Goal: Information Seeking & Learning: Find specific fact

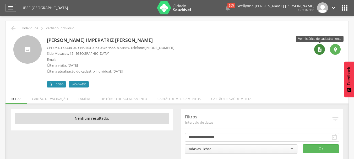
click at [321, 49] on icon "" at bounding box center [319, 49] width 5 height 5
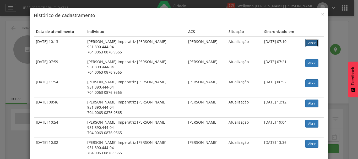
click at [305, 41] on link "Abrir" at bounding box center [311, 43] width 13 height 8
click at [321, 16] on span "×" at bounding box center [322, 13] width 3 height 7
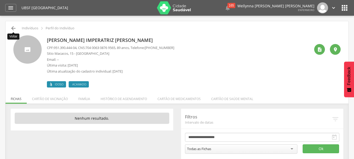
click at [14, 27] on icon "" at bounding box center [13, 28] width 6 height 6
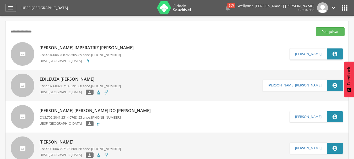
drag, startPoint x: 74, startPoint y: 30, endPoint x: 0, endPoint y: 31, distance: 74.4
click at [0, 31] on div " Supervisão  Distritos  Ubs Coordenador: - Queimadas / PB Intervalo de Tempo…" at bounding box center [177, 95] width 354 height 159
paste input "**********"
click at [335, 32] on button "Pesquisar" at bounding box center [330, 31] width 29 height 9
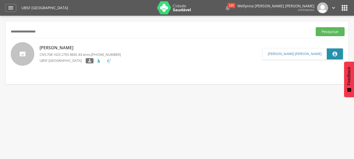
click at [145, 56] on link "Iolanda Jeronimo da Silva CNS: 708 1025 2793 3830 , 83 anos, (83) 99306-2878 UB…" at bounding box center [136, 54] width 251 height 24
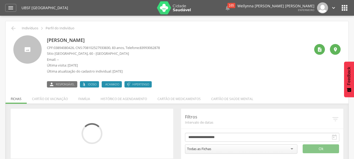
click at [314, 50] on div " Ver histórico de cadastramento " at bounding box center [325, 61] width 30 height 52
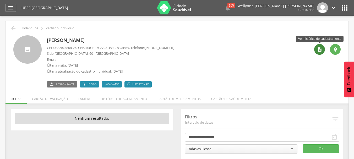
click at [320, 50] on icon "" at bounding box center [319, 49] width 5 height 5
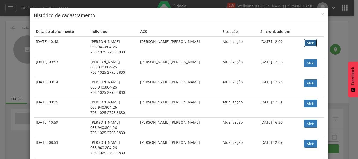
click at [306, 42] on link "Abrir" at bounding box center [310, 43] width 13 height 8
click at [321, 14] on span "×" at bounding box center [322, 13] width 3 height 7
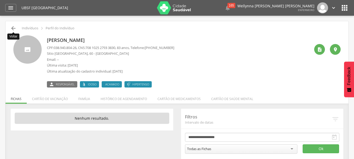
click at [14, 27] on icon "" at bounding box center [13, 28] width 6 height 6
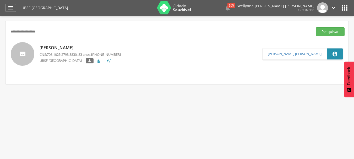
click at [54, 34] on input "**********" at bounding box center [159, 31] width 301 height 9
type input "*"
click at [316, 27] on button "Pesquisar" at bounding box center [330, 31] width 29 height 9
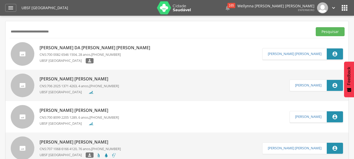
type input "**********"
click at [316, 27] on button "Pesquisar" at bounding box center [330, 31] width 29 height 9
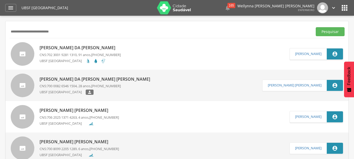
click at [66, 49] on p "Maria Pereira da Silva Soares" at bounding box center [80, 48] width 81 height 6
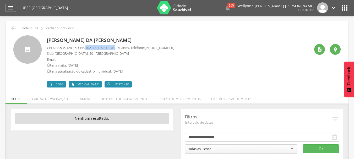
drag, startPoint x: 93, startPoint y: 48, endPoint x: 121, endPoint y: 50, distance: 28.6
click at [121, 50] on p "CPF: 288.535.124-15 , CNS: 702 3001 9281 1310 , 91 anos, Telefone: (83) 99110-0…" at bounding box center [110, 47] width 127 height 5
copy span "702 3001 9281 1310"
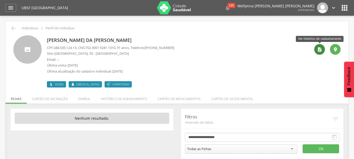
click at [322, 51] on div "" at bounding box center [319, 49] width 11 height 11
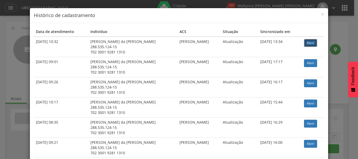
click at [309, 45] on link "Abrir" at bounding box center [310, 43] width 13 height 8
click at [321, 14] on span "×" at bounding box center [322, 13] width 3 height 7
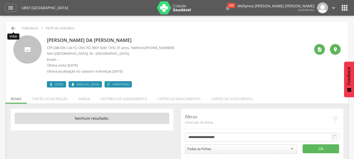
click at [13, 29] on icon "" at bounding box center [13, 28] width 6 height 6
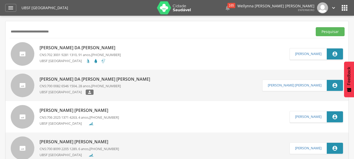
drag, startPoint x: 109, startPoint y: 32, endPoint x: 0, endPoint y: 34, distance: 109.3
click at [0, 34] on div " Supervisão  Distritos  Ubs Coordenador: - Queimadas / PB Intervalo de Tempo…" at bounding box center [177, 95] width 354 height 159
click at [48, 31] on input "text" at bounding box center [159, 31] width 301 height 9
click at [316, 27] on button "Pesquisar" at bounding box center [330, 31] width 29 height 9
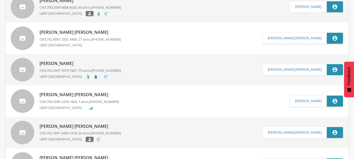
click at [86, 74] on div at bounding box center [97, 77] width 23 height 6
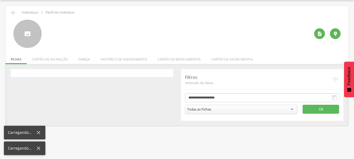
scroll to position [16, 0]
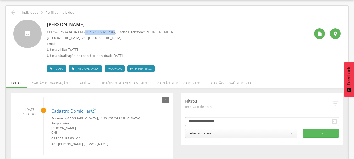
drag, startPoint x: 89, startPoint y: 32, endPoint x: 120, endPoint y: 32, distance: 31.2
click at [115, 32] on span "702 6097 5079 7847" at bounding box center [100, 32] width 30 height 5
copy span "702 6097 5079 7847"
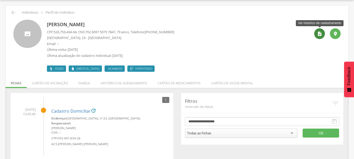
click at [317, 34] on icon "" at bounding box center [319, 33] width 5 height 5
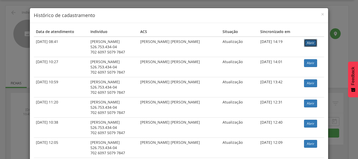
click at [306, 42] on link "Abrir" at bounding box center [310, 43] width 13 height 8
click at [321, 14] on span "×" at bounding box center [322, 13] width 3 height 7
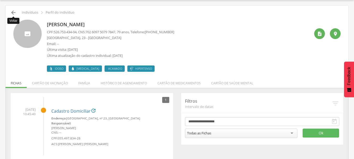
click at [14, 13] on icon "" at bounding box center [13, 12] width 6 height 6
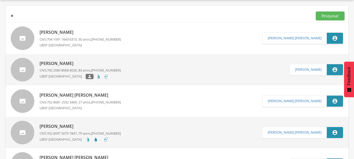
type input "*"
click at [316, 12] on button "Pesquisar" at bounding box center [330, 16] width 29 height 9
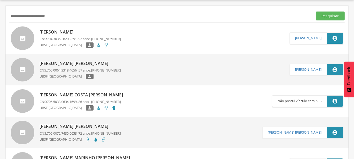
click at [100, 39] on span "(83) 99123-8449" at bounding box center [106, 38] width 30 height 5
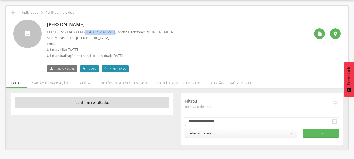
drag, startPoint x: 89, startPoint y: 32, endPoint x: 120, endPoint y: 33, distance: 31.7
click at [120, 33] on p "CPF: 036.725.134-58 , CNS: 704 3035 2820 2291 , 92 anos, Telefone: (83) 99123-8…" at bounding box center [110, 32] width 127 height 5
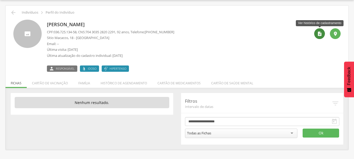
click at [318, 32] on icon "" at bounding box center [319, 33] width 5 height 5
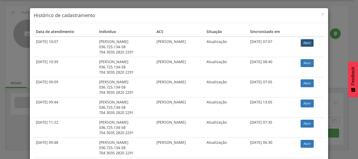
click at [305, 41] on link "Abrir" at bounding box center [306, 43] width 13 height 8
click at [304, 43] on link "Abrir" at bounding box center [306, 43] width 13 height 8
click at [321, 15] on span "×" at bounding box center [322, 13] width 3 height 7
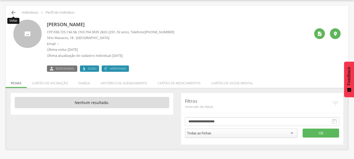
click at [15, 14] on icon "" at bounding box center [13, 12] width 6 height 6
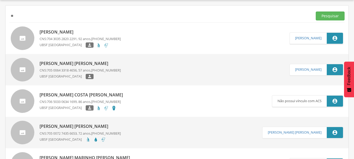
type input "*"
click at [316, 12] on button "Pesquisar" at bounding box center [330, 16] width 29 height 9
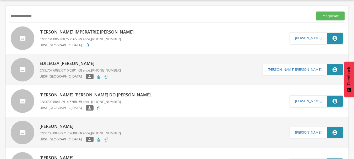
click at [79, 34] on p "Maria Imperatriz da Silva" at bounding box center [88, 32] width 97 height 6
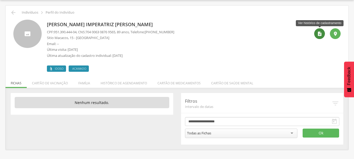
click at [320, 35] on icon "" at bounding box center [319, 33] width 5 height 5
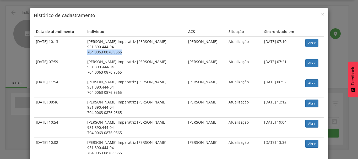
drag, startPoint x: 95, startPoint y: 52, endPoint x: 131, endPoint y: 52, distance: 36.4
click at [131, 52] on td "Maria Imperatriz da Silva 951.390.444-04 704 0063 0876 9565" at bounding box center [135, 47] width 101 height 20
copy div "704 0063 0876 9565"
click at [310, 46] on link "Abrir" at bounding box center [311, 43] width 13 height 8
click at [322, 13] on div "× Histórico de cadastramento" at bounding box center [179, 15] width 298 height 15
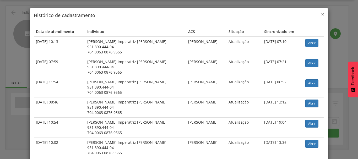
click at [321, 14] on span "×" at bounding box center [322, 13] width 3 height 7
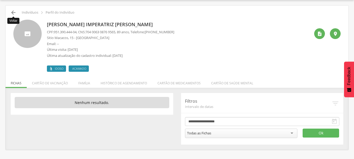
click at [13, 13] on icon "" at bounding box center [13, 12] width 6 height 6
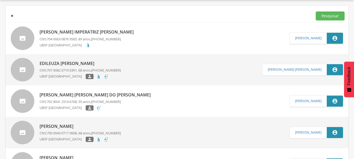
type input "*"
click at [316, 12] on button "Pesquisar" at bounding box center [330, 16] width 29 height 9
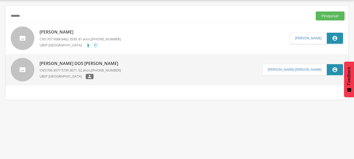
click at [80, 40] on p "CNS: 707 0088 8462 3539 , 81 anos, (53) 99102-4973" at bounding box center [80, 39] width 81 height 5
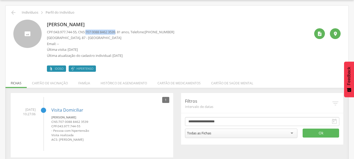
drag, startPoint x: 89, startPoint y: 32, endPoint x: 121, endPoint y: 32, distance: 31.2
click at [115, 32] on span "707 0088 8462 3539" at bounding box center [100, 32] width 30 height 5
copy span "707 0088 8462 3539"
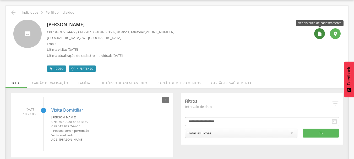
click at [320, 34] on icon "" at bounding box center [319, 33] width 5 height 5
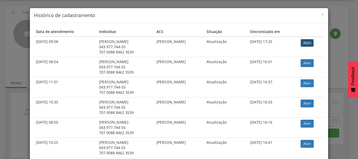
click at [306, 40] on link "Abrir" at bounding box center [306, 43] width 13 height 8
click at [321, 14] on span "×" at bounding box center [322, 13] width 3 height 7
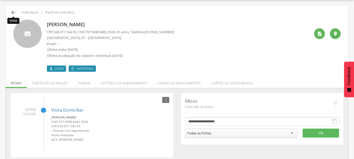
click at [12, 12] on icon "" at bounding box center [13, 12] width 6 height 6
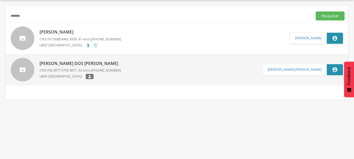
click at [35, 16] on input "*******" at bounding box center [159, 16] width 301 height 9
type input "*"
click at [316, 12] on button "Pesquisar" at bounding box center [330, 16] width 29 height 9
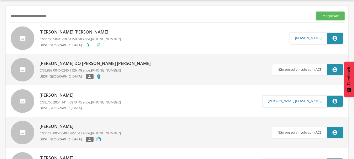
click at [114, 46] on div "UBSF [GEOGRAPHIC_DATA]" at bounding box center [80, 46] width 81 height 6
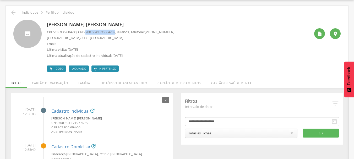
drag, startPoint x: 89, startPoint y: 32, endPoint x: 121, endPoint y: 34, distance: 31.8
click at [121, 34] on p "CPF: 203.936.604-00 , CNS: 700 5041 7197 4259 , 98 anos, Telefone: (83) 99364-7…" at bounding box center [110, 32] width 127 height 5
copy span "700 5041 7197 4259"
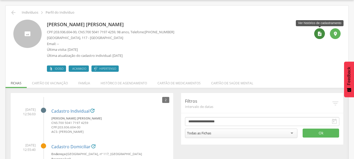
click at [315, 35] on div "" at bounding box center [319, 33] width 11 height 11
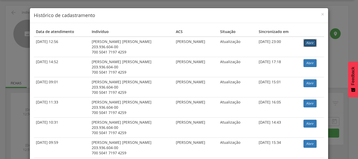
click at [306, 42] on link "Abrir" at bounding box center [309, 43] width 13 height 8
click at [321, 14] on span "×" at bounding box center [322, 13] width 3 height 7
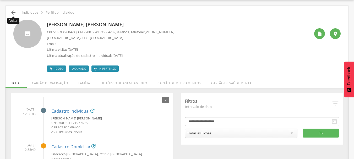
click at [12, 14] on icon "" at bounding box center [13, 12] width 6 height 6
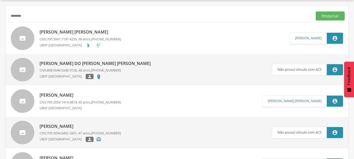
click at [316, 12] on button "Pesquisar" at bounding box center [330, 16] width 29 height 9
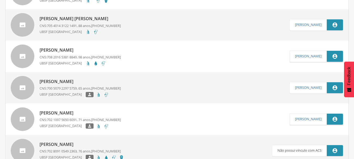
scroll to position [119, 0]
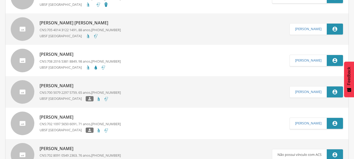
click at [91, 61] on p "CNS: 708 2016 5381 8849 , 98 anos, (21) 99178-5360" at bounding box center [80, 61] width 81 height 5
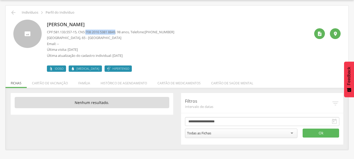
drag, startPoint x: 89, startPoint y: 31, endPoint x: 121, endPoint y: 33, distance: 31.5
click at [115, 33] on span "708 2016 5381 8849" at bounding box center [100, 32] width 30 height 5
copy span "708 2016 5381 8849"
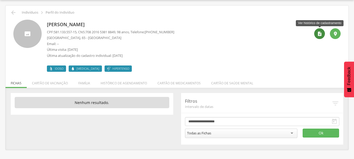
click at [320, 36] on icon "" at bounding box center [319, 33] width 5 height 5
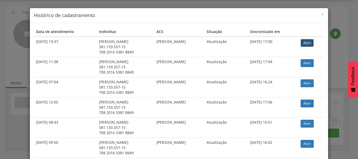
click at [305, 41] on link "Abrir" at bounding box center [306, 43] width 13 height 8
click at [321, 14] on span "×" at bounding box center [322, 13] width 3 height 7
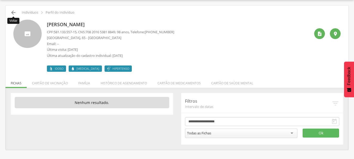
click at [11, 10] on icon "" at bounding box center [13, 12] width 6 height 6
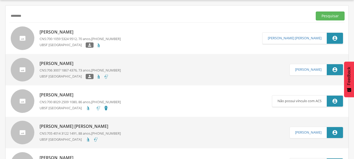
click at [46, 17] on input "********" at bounding box center [159, 16] width 301 height 9
type input "*"
click at [316, 12] on button "Pesquisar" at bounding box center [330, 16] width 29 height 9
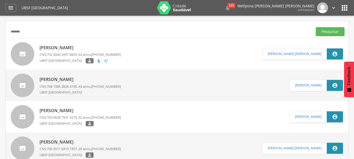
click at [316, 27] on button "Pesquisar" at bounding box center [330, 31] width 29 height 9
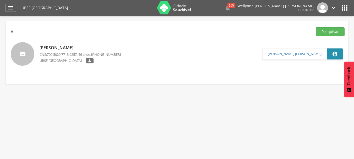
type input "*"
type input "*****"
click at [316, 27] on button "Pesquisar" at bounding box center [330, 31] width 29 height 9
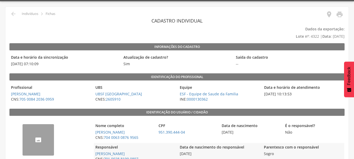
scroll to position [26, 0]
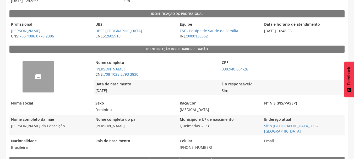
scroll to position [79, 0]
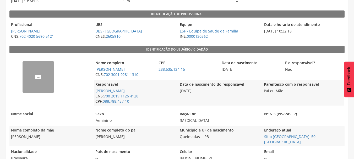
scroll to position [105, 0]
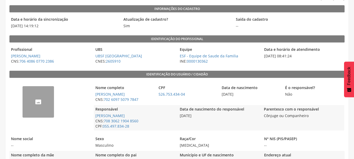
scroll to position [79, 0]
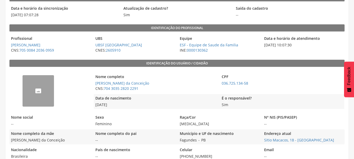
scroll to position [79, 0]
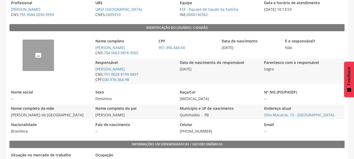
scroll to position [105, 0]
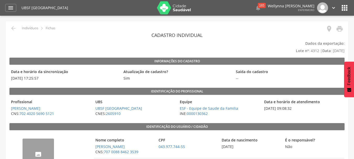
scroll to position [26, 0]
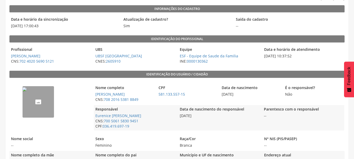
scroll to position [60, 0]
